Goal: Task Accomplishment & Management: Use online tool/utility

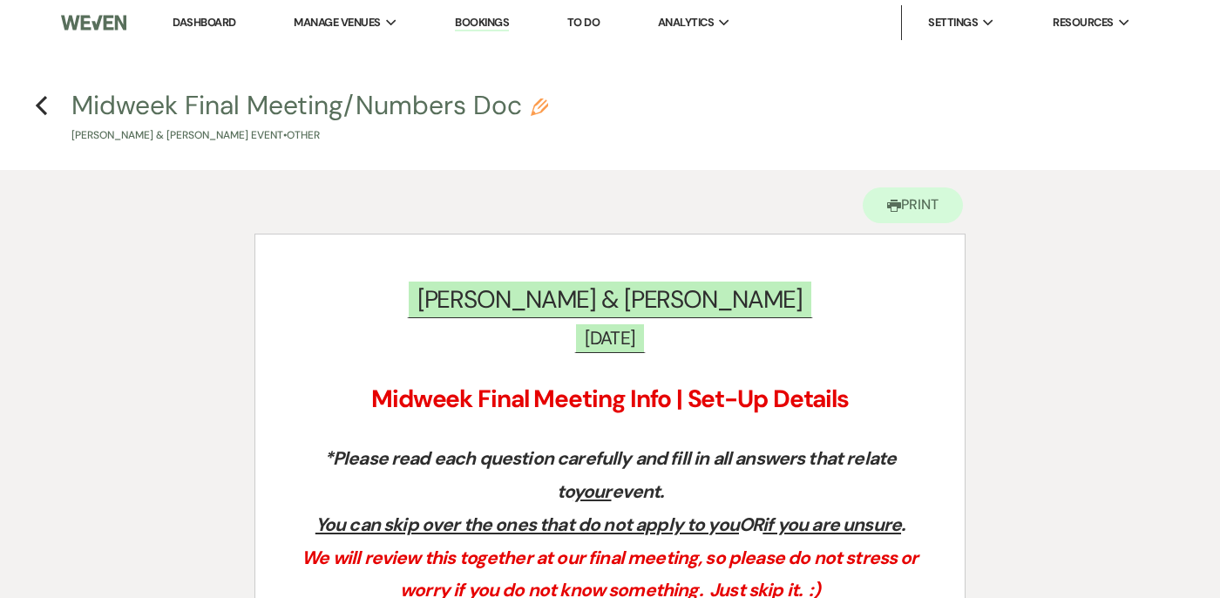
click at [37, 116] on div "Previous" at bounding box center [41, 103] width 13 height 28
click at [44, 95] on icon "Previous" at bounding box center [41, 105] width 13 height 21
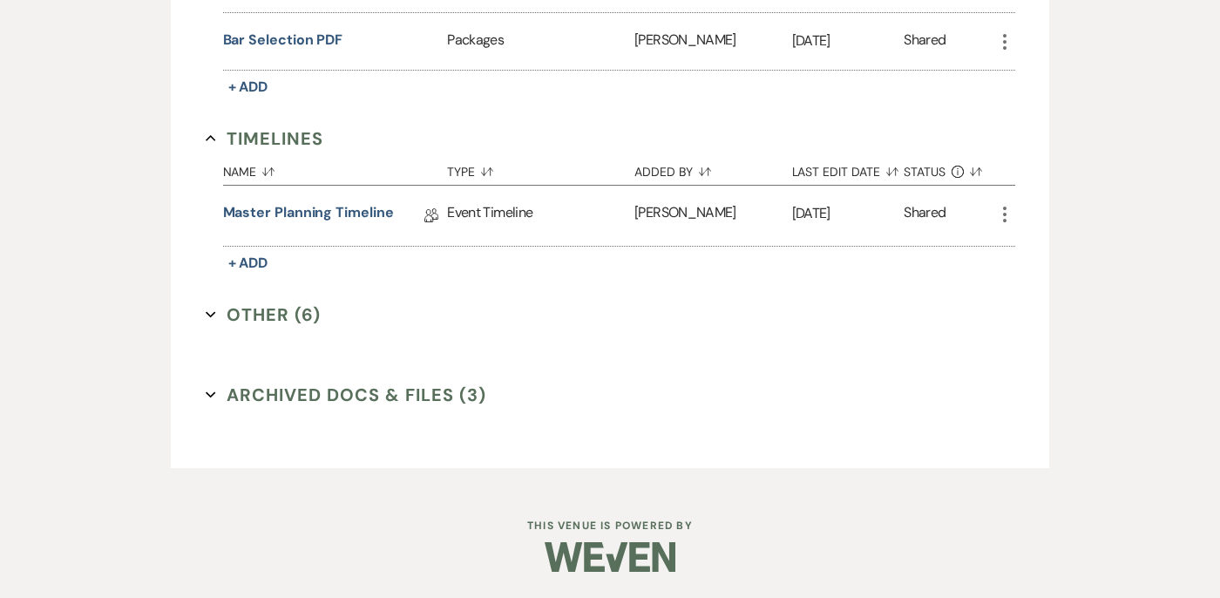
click at [208, 311] on icon "Expand" at bounding box center [211, 314] width 10 height 10
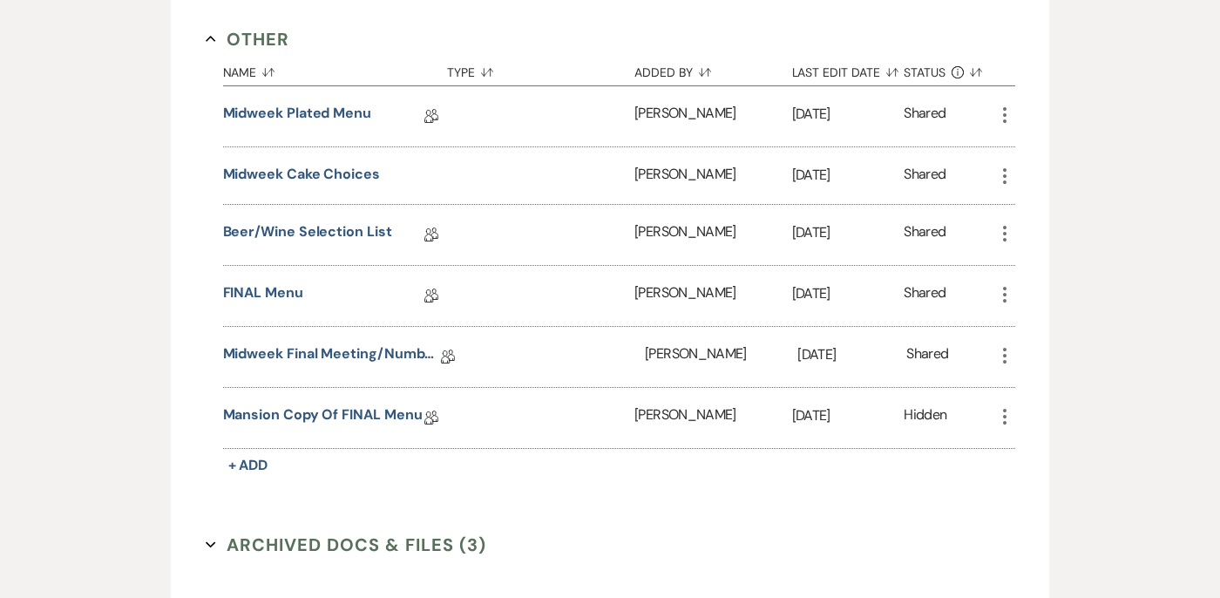
scroll to position [1235, 0]
click at [265, 295] on link "FINAL Menu" at bounding box center [263, 294] width 80 height 27
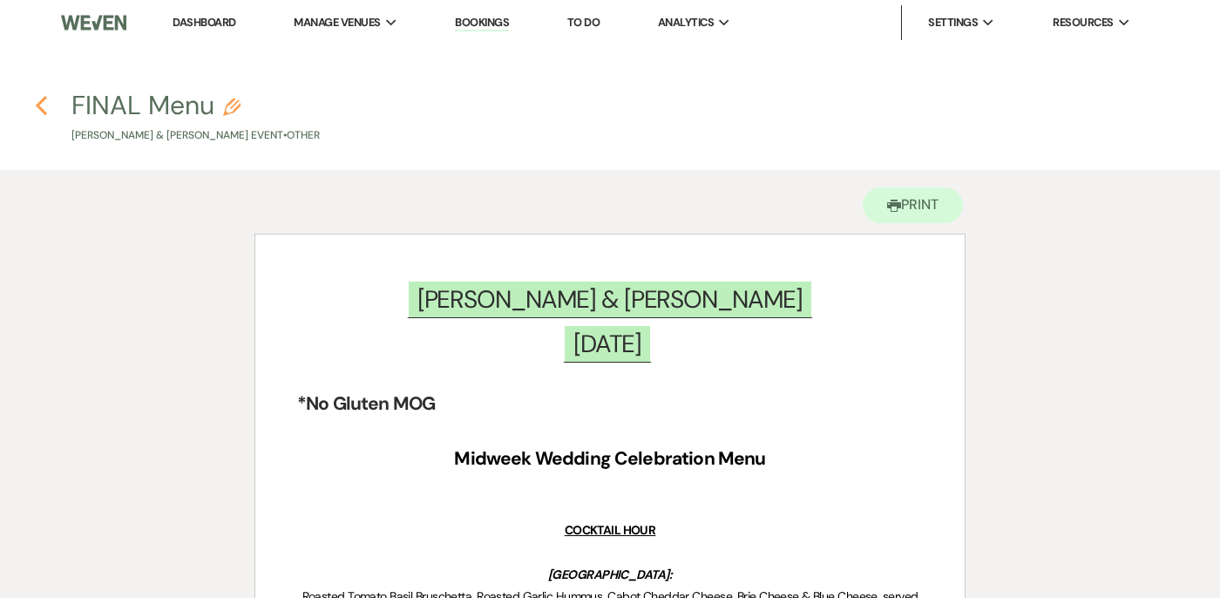
click at [47, 97] on icon "Previous" at bounding box center [41, 105] width 13 height 21
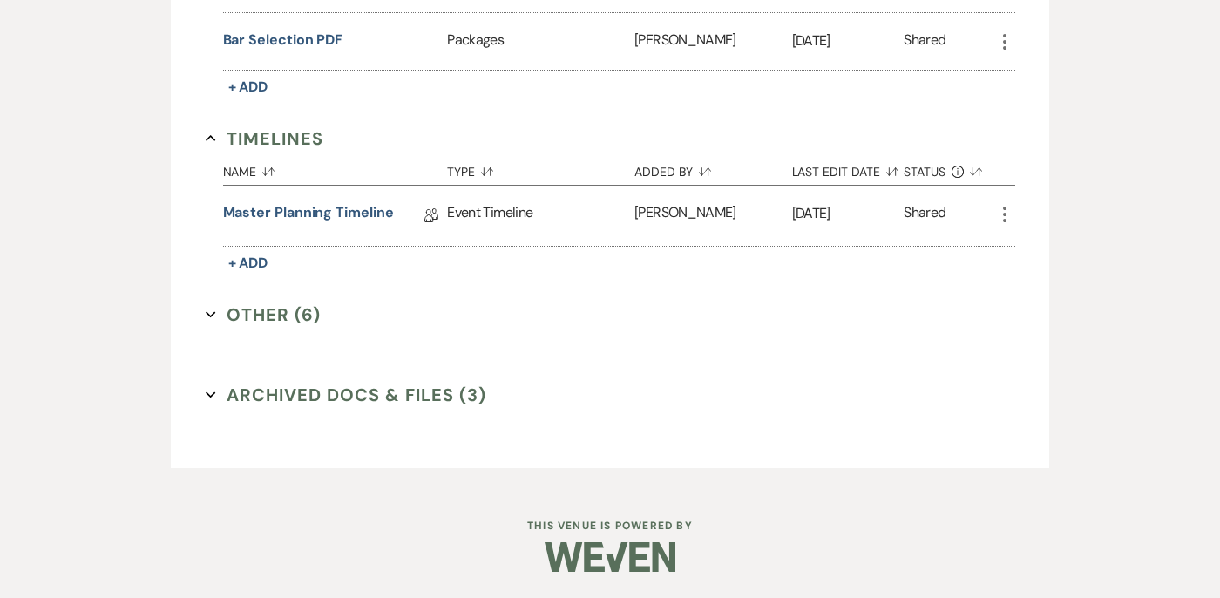
click at [216, 312] on button "Other (6) Expand" at bounding box center [264, 315] width 116 height 26
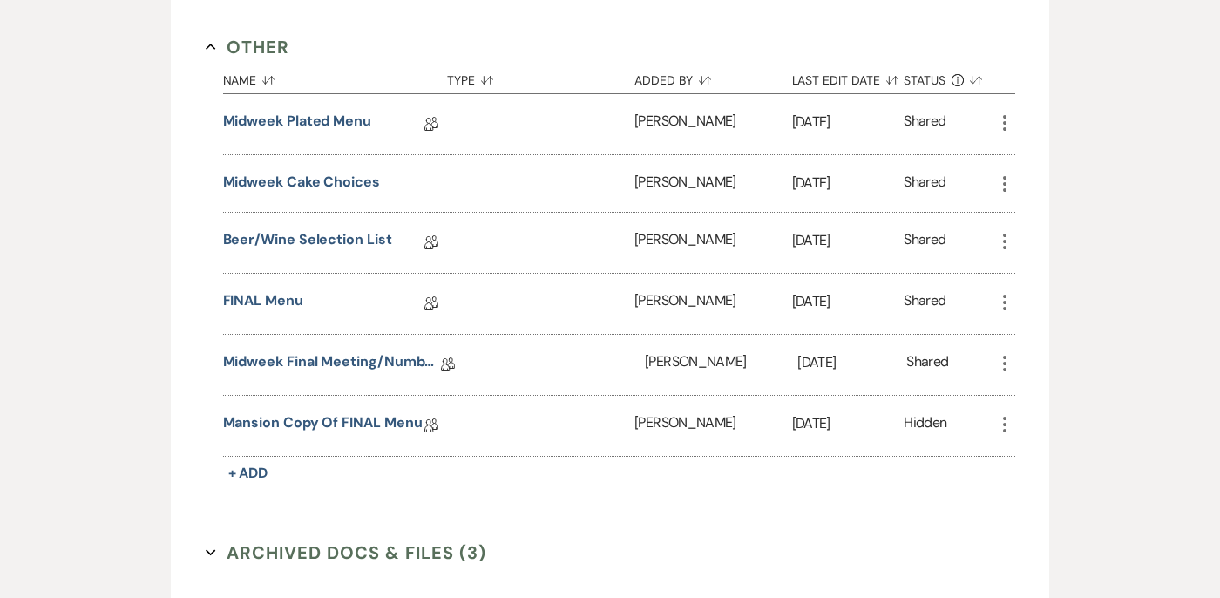
scroll to position [1384, 0]
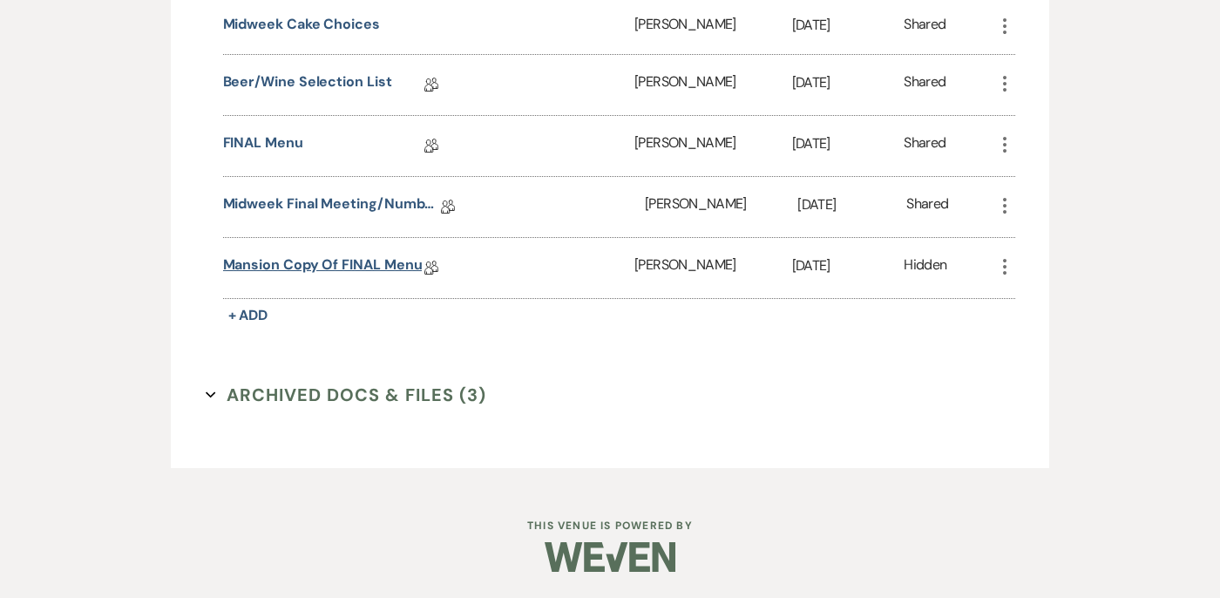
click at [259, 259] on link "Mansion Copy of FINAL Menu" at bounding box center [323, 267] width 200 height 27
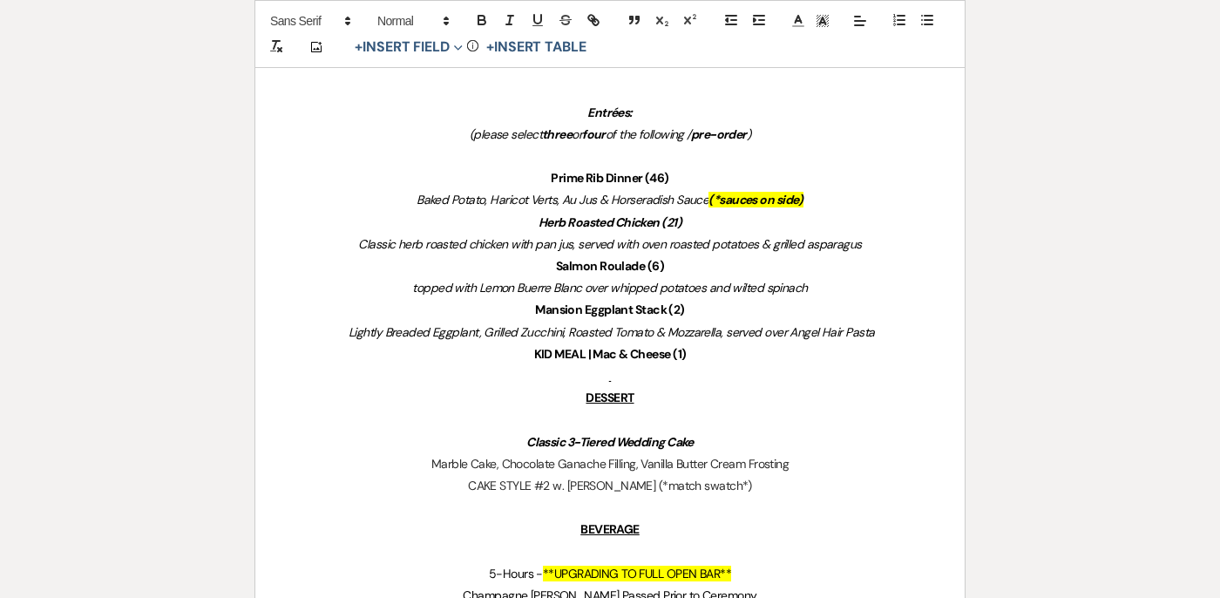
scroll to position [1103, 0]
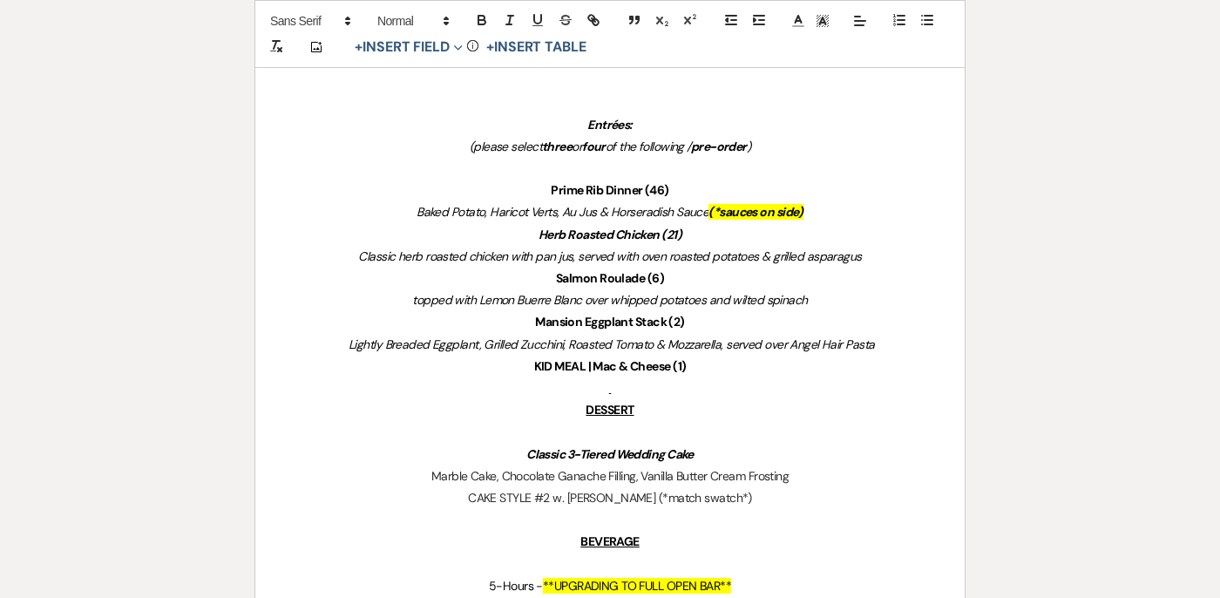
click at [695, 184] on p "Prime Rib Dinner (46)" at bounding box center [610, 191] width 626 height 22
click at [712, 238] on p "Herb Roasted Chicken (21)" at bounding box center [610, 235] width 626 height 22
click at [724, 273] on p "Salmon Roulade (6)" at bounding box center [610, 279] width 626 height 22
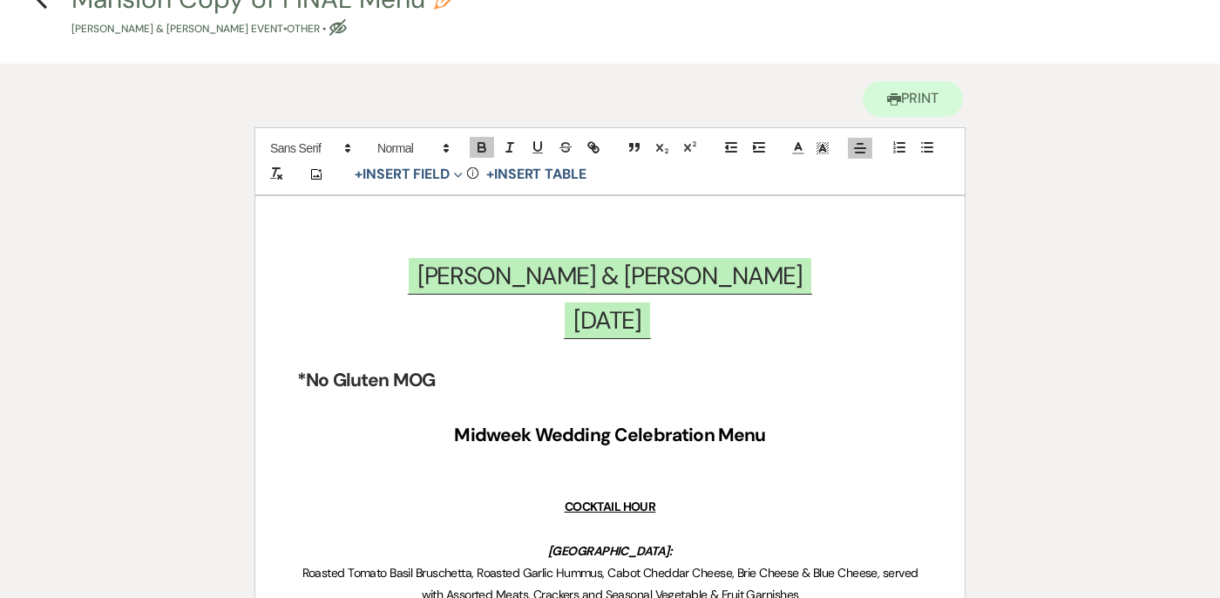
scroll to position [0, 0]
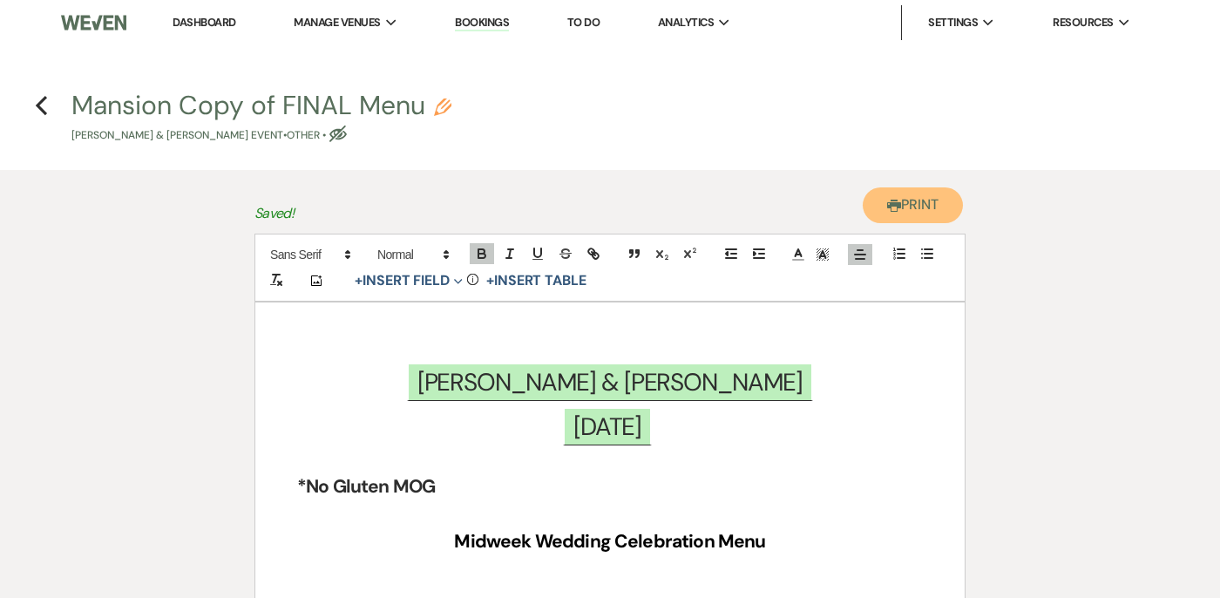
click at [886, 197] on button "Printer Print" at bounding box center [913, 205] width 100 height 36
